Goal: Information Seeking & Learning: Check status

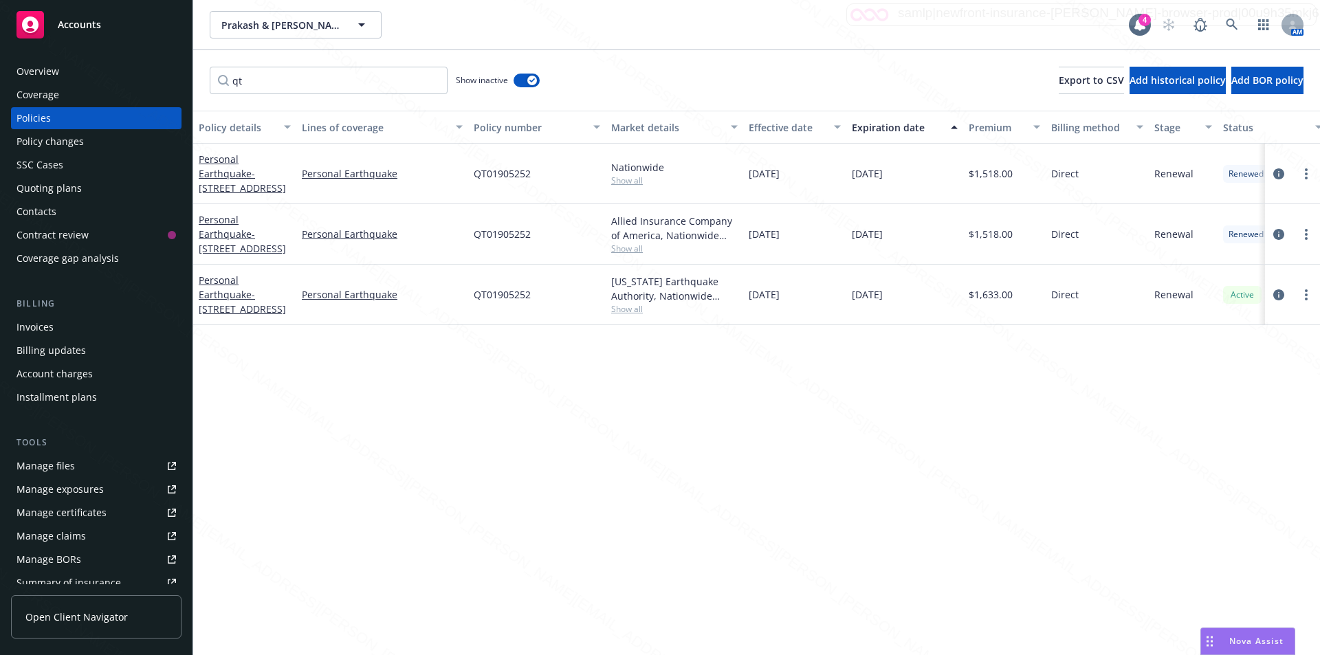
click at [388, 333] on div "Policy details Lines of coverage Policy number Market details Effective date Ex…" at bounding box center [756, 383] width 1126 height 544
click at [462, 499] on div "Policy details Lines of coverage Policy number Market details Effective date Ex…" at bounding box center [756, 383] width 1126 height 544
